Goal: Task Accomplishment & Management: Manage account settings

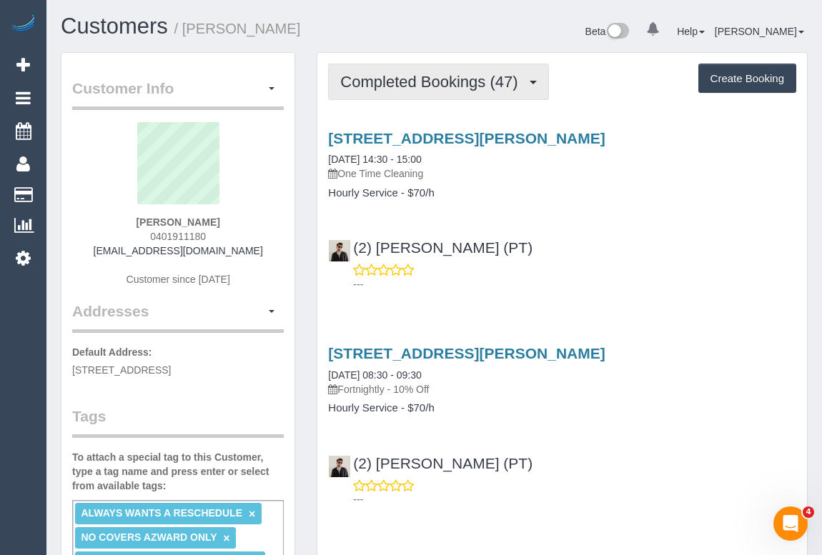
click at [457, 86] on span "Completed Bookings (47)" at bounding box center [432, 82] width 184 height 18
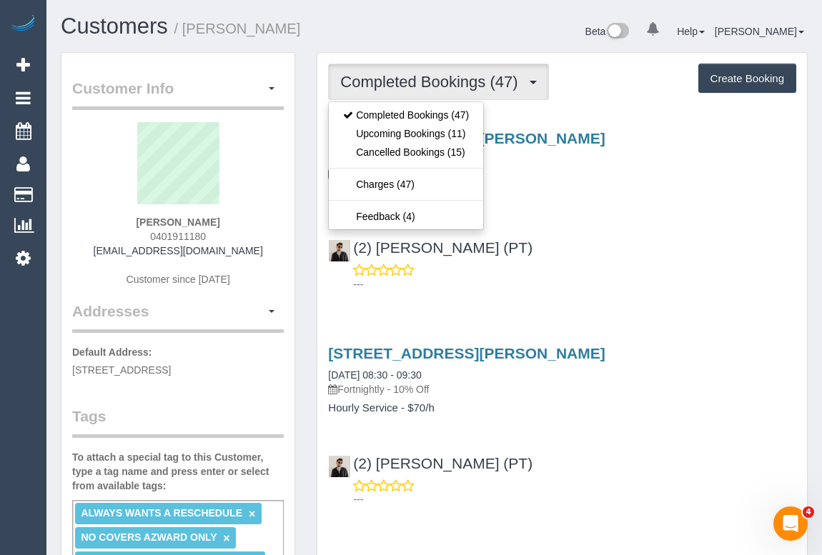
click at [574, 234] on div "(2) Azwad Raza (PT) ---" at bounding box center [561, 259] width 489 height 64
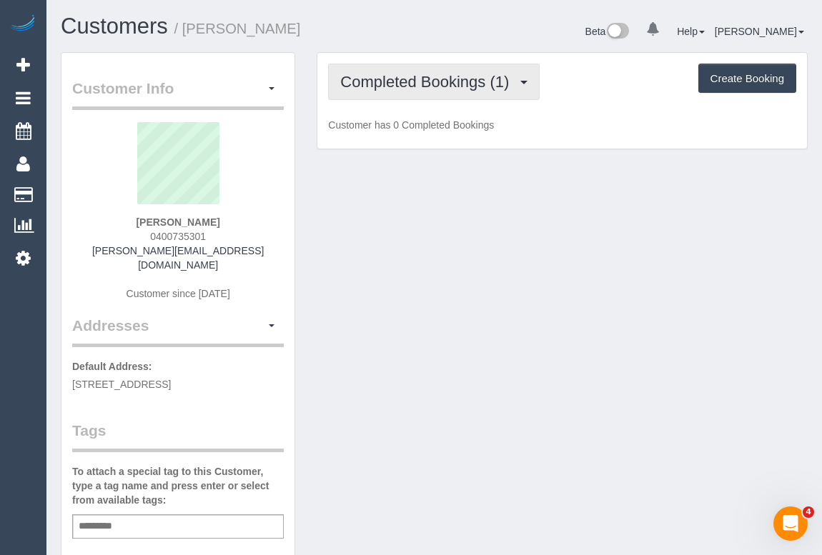
click at [456, 79] on span "Completed Bookings (1)" at bounding box center [428, 82] width 176 height 18
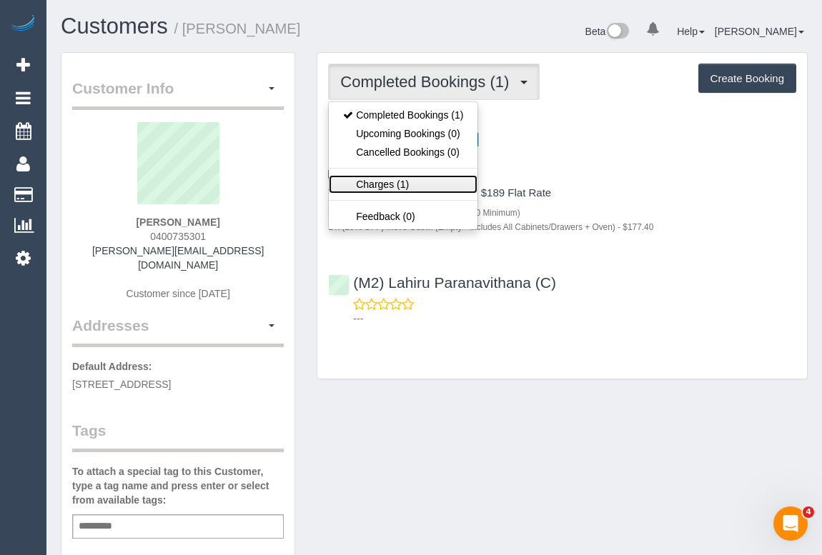
click at [389, 181] on link "Charges (1)" at bounding box center [403, 184] width 149 height 19
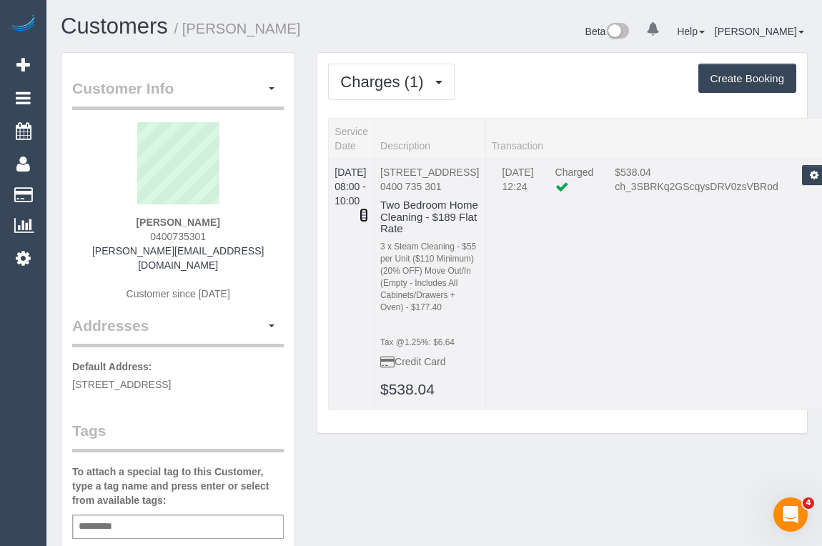
click at [368, 210] on icon at bounding box center [363, 215] width 9 height 10
